Goal: Task Accomplishment & Management: Complete application form

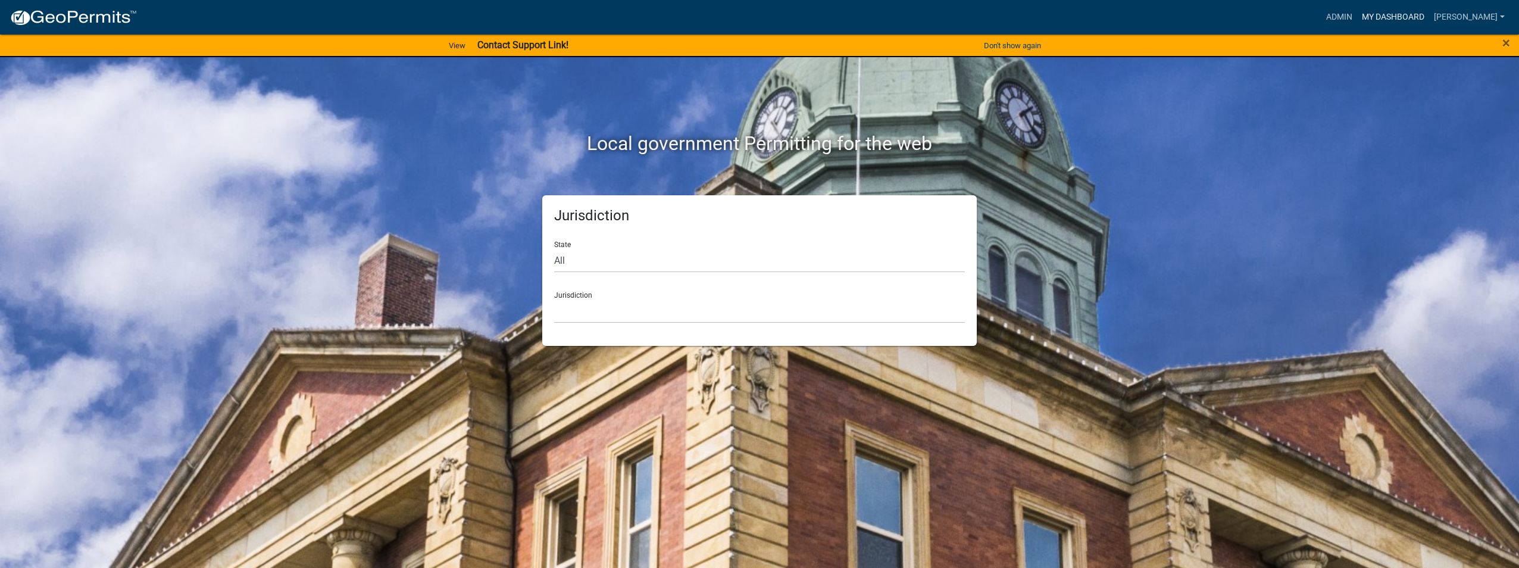
click at [1367, 14] on link "My Dashboard" at bounding box center [1393, 17] width 72 height 23
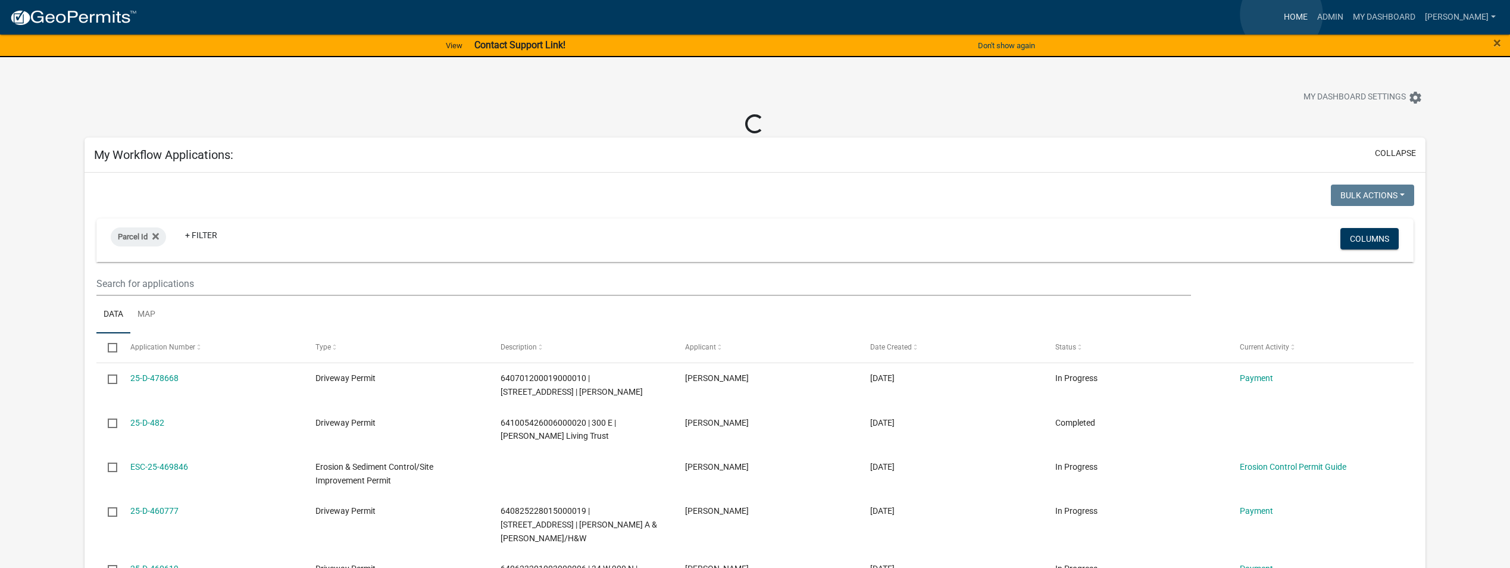
click at [1281, 14] on link "Home" at bounding box center [1295, 17] width 33 height 23
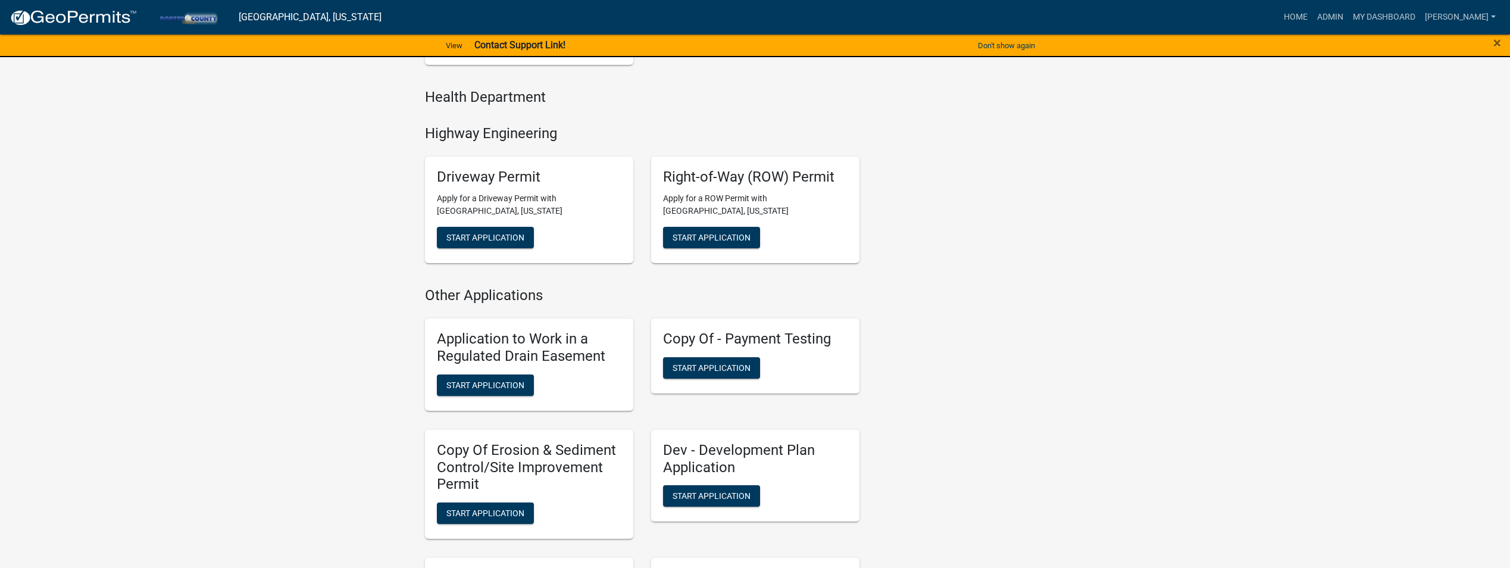
scroll to position [655, 0]
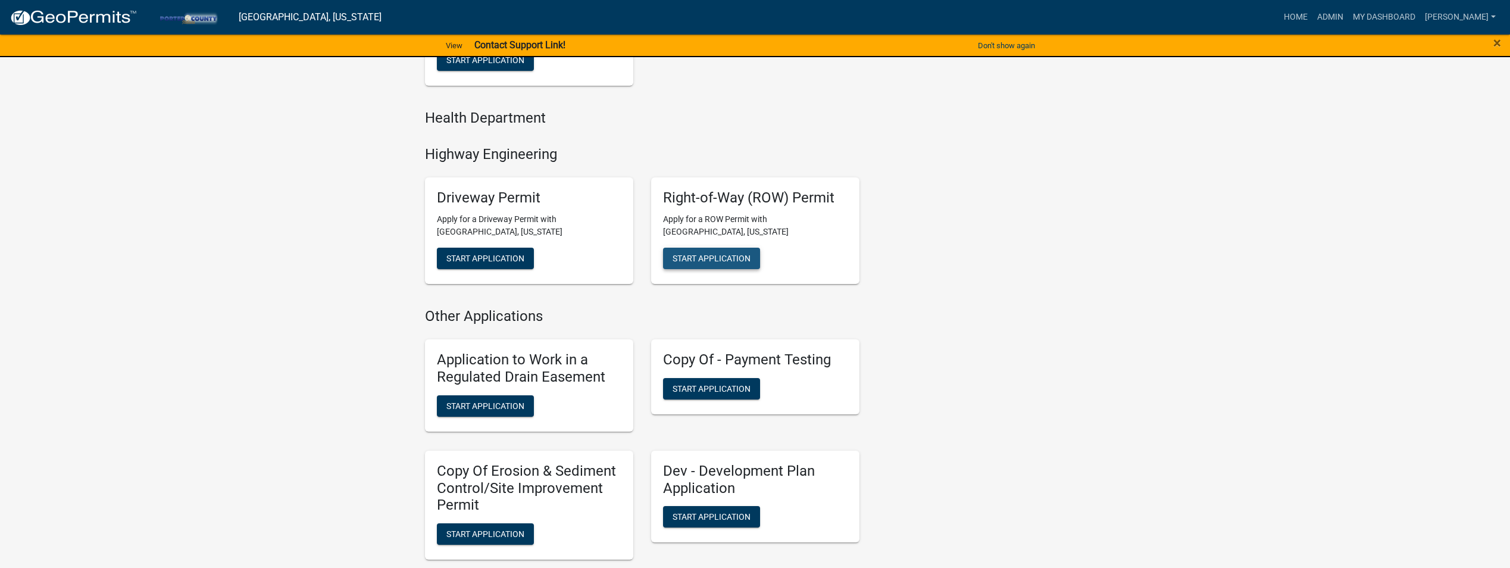
click at [740, 256] on span "Start Application" at bounding box center [711, 258] width 78 height 10
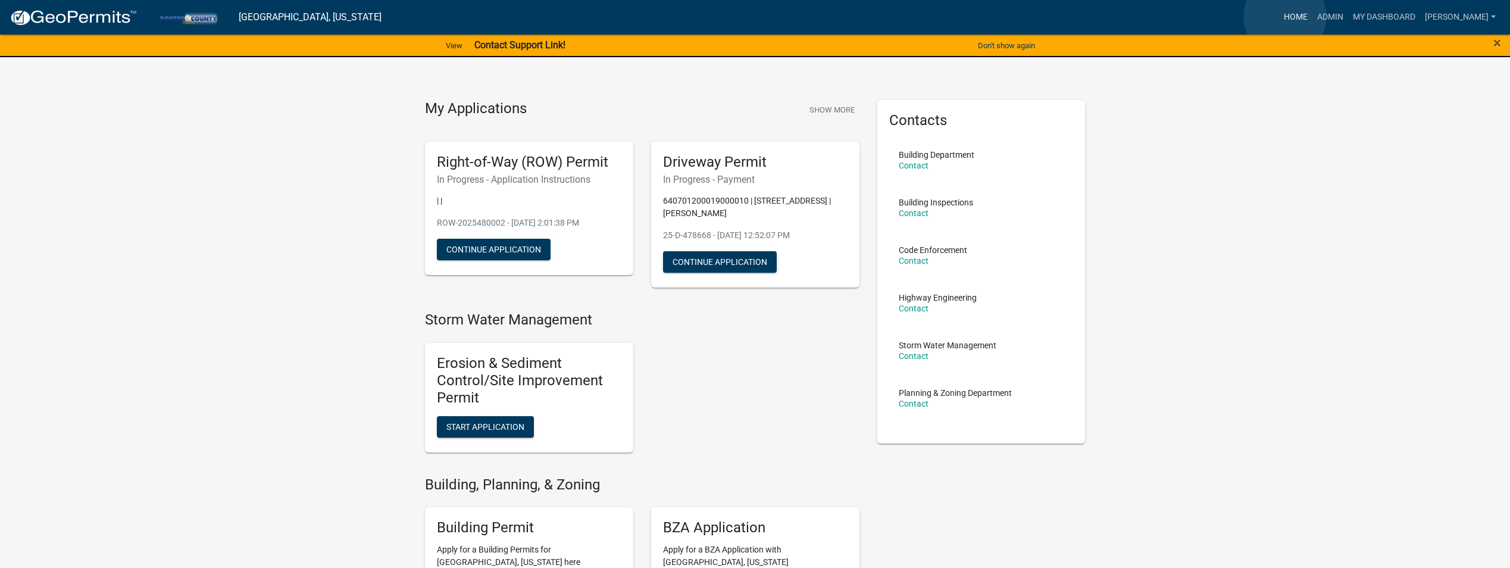
click at [1285, 17] on link "Home" at bounding box center [1295, 17] width 33 height 23
click at [1369, 18] on link "My Dashboard" at bounding box center [1384, 17] width 72 height 23
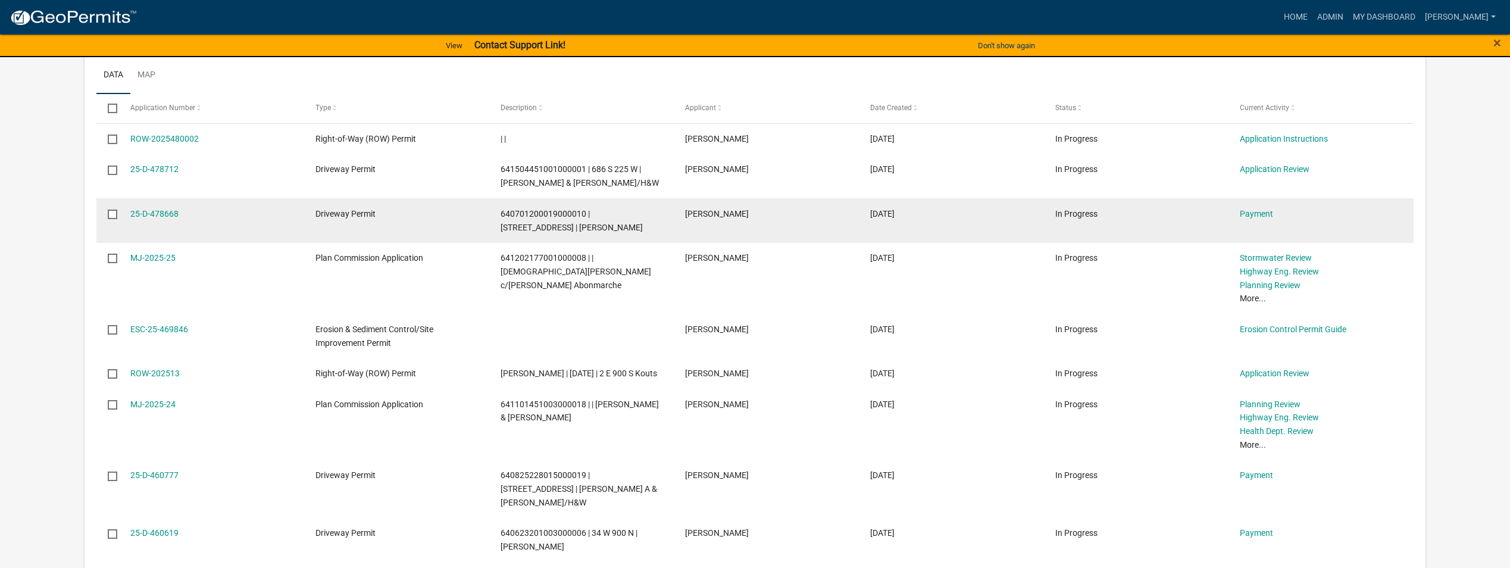
scroll to position [1169, 0]
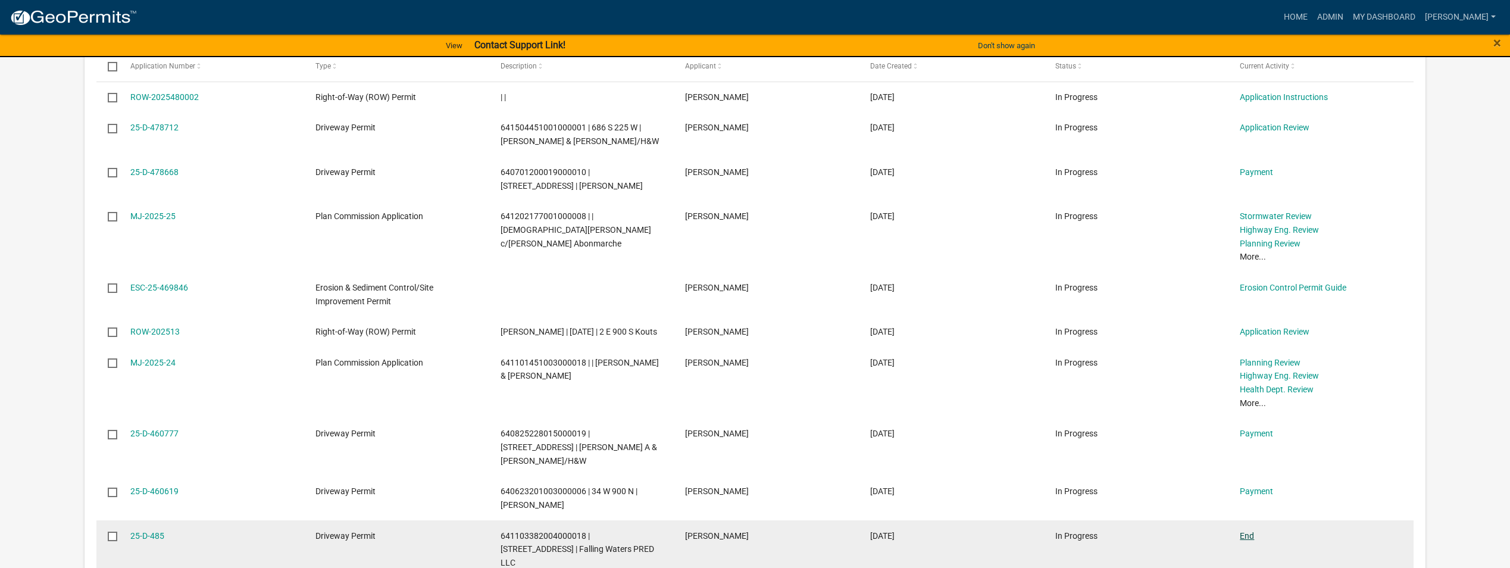
click at [1245, 531] on link "End" at bounding box center [1247, 536] width 14 height 10
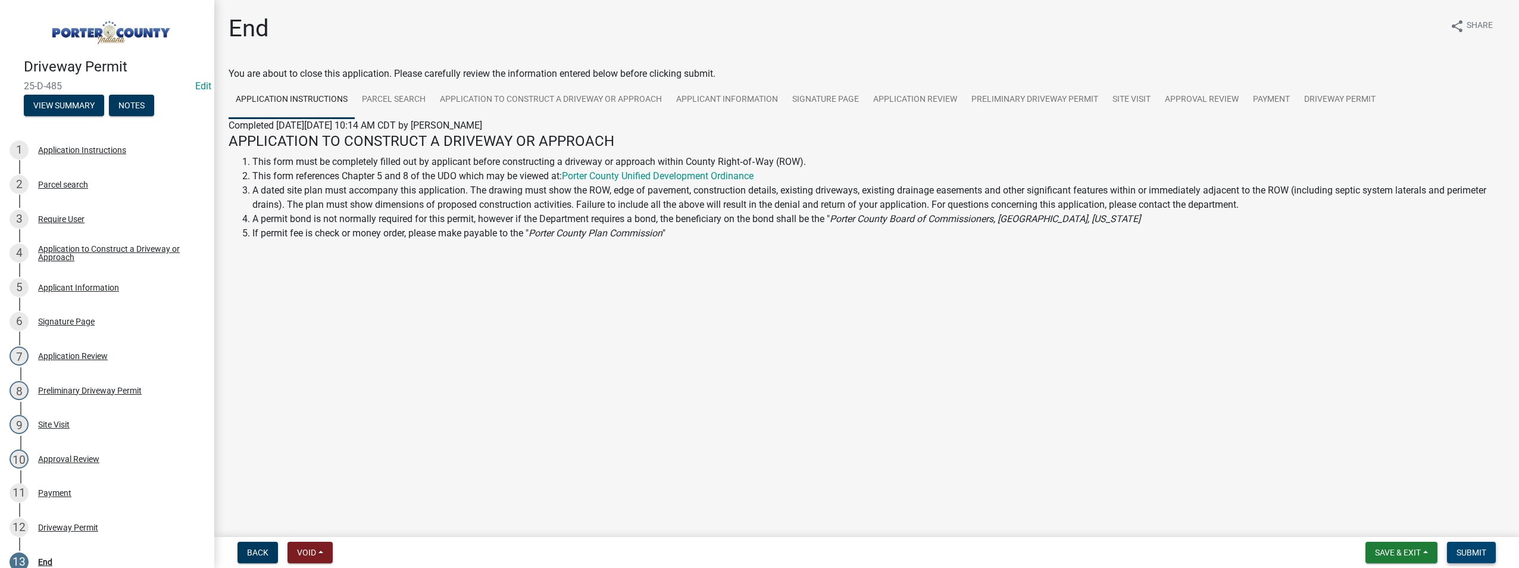
click at [1484, 547] on span "Submit" at bounding box center [1471, 552] width 30 height 10
